Goal: Task Accomplishment & Management: Use online tool/utility

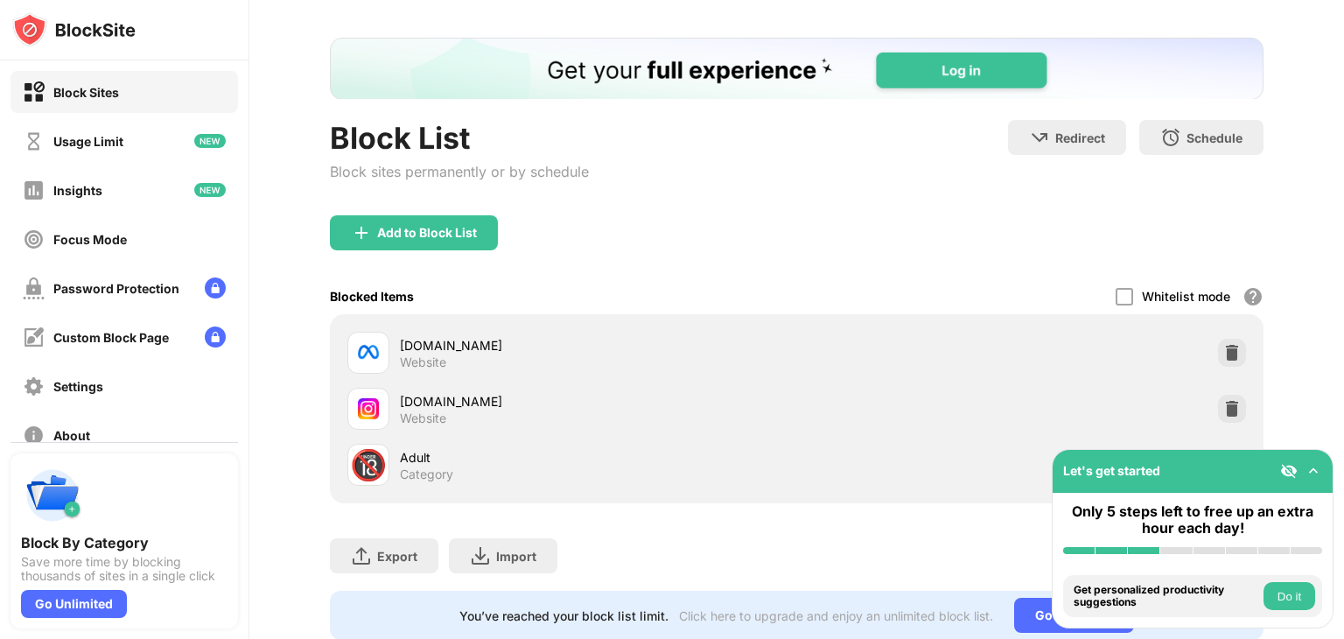
scroll to position [134, 0]
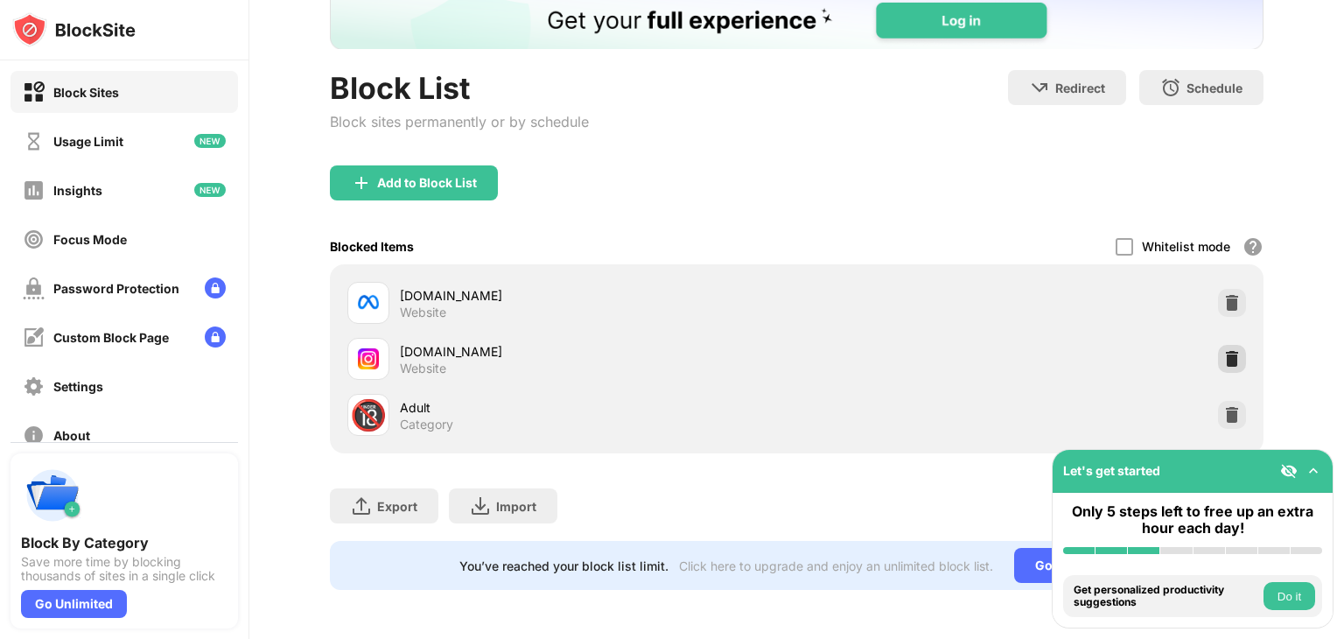
click at [1225, 350] on img at bounding box center [1231, 358] width 17 height 17
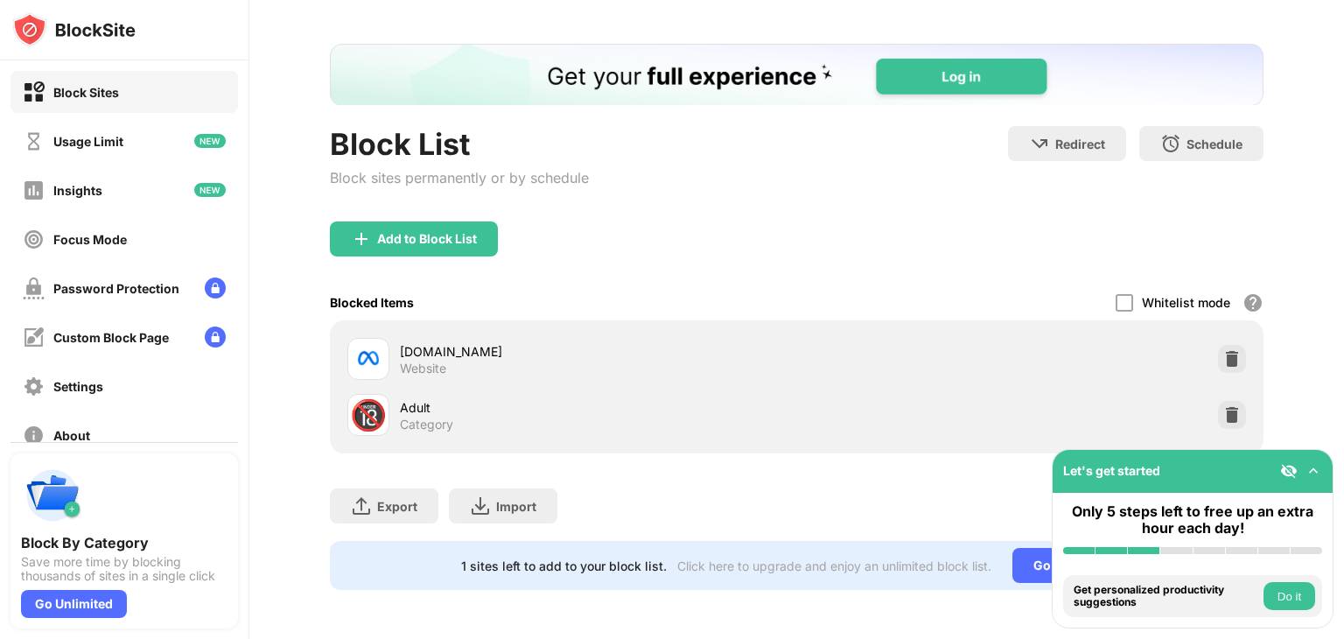
scroll to position [0, 0]
click at [444, 235] on div "Add to Block List" at bounding box center [414, 238] width 168 height 35
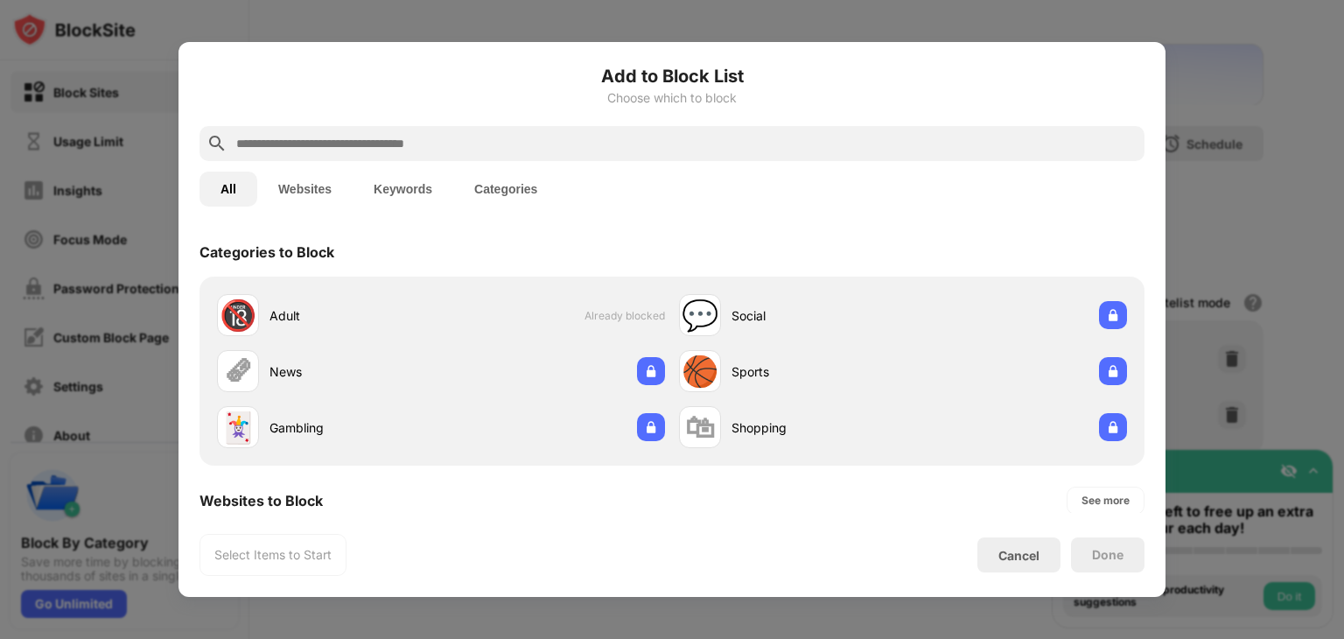
click at [403, 148] on input "text" at bounding box center [685, 143] width 903 height 21
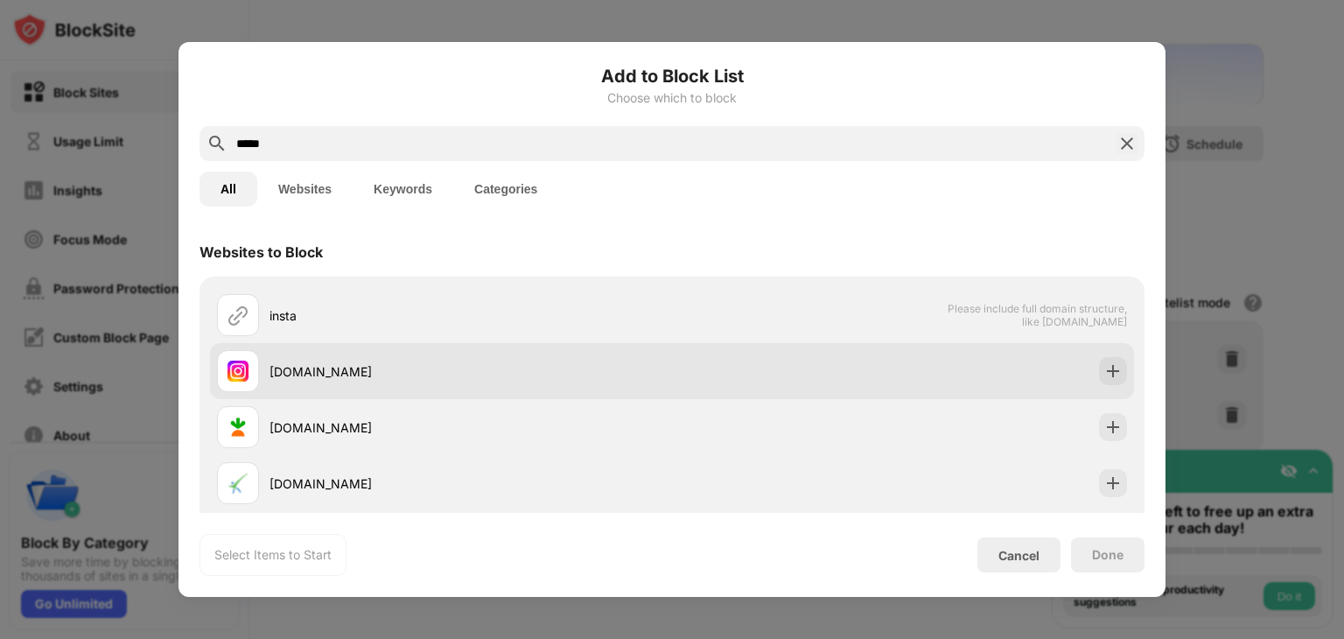
type input "*****"
click at [370, 353] on div "[DOMAIN_NAME]" at bounding box center [444, 371] width 455 height 42
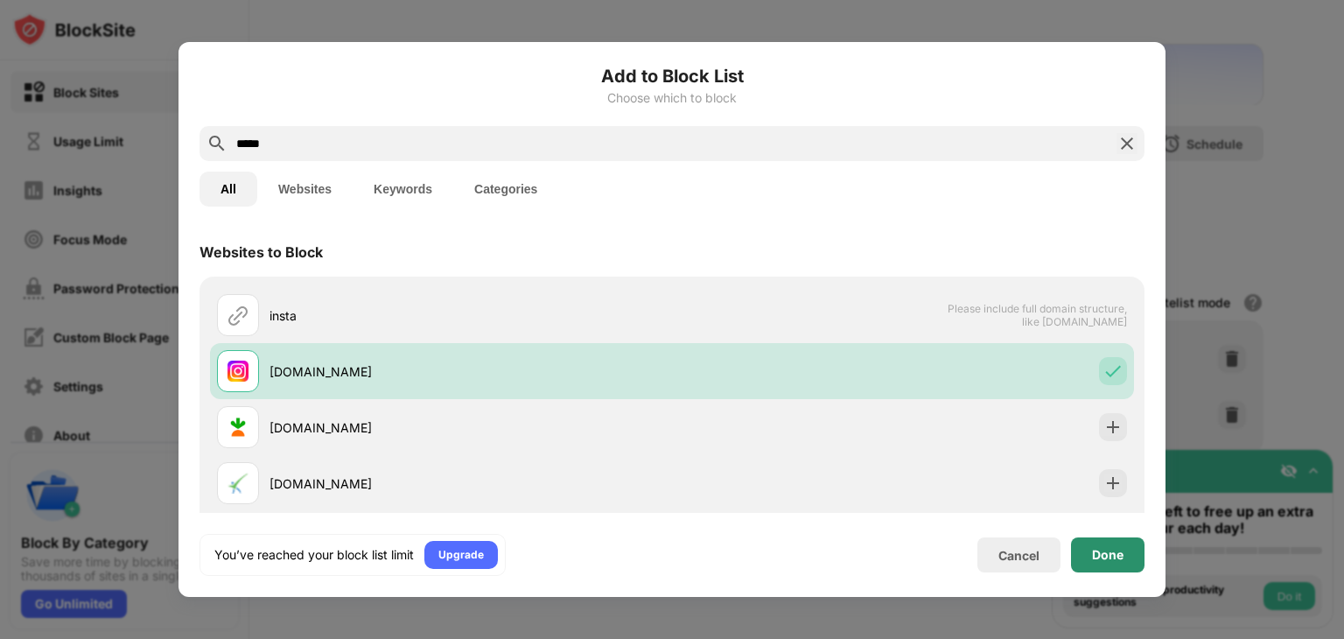
click at [1106, 557] on div "Done" at bounding box center [1107, 555] width 31 height 14
